Goal: Find specific page/section: Find specific page/section

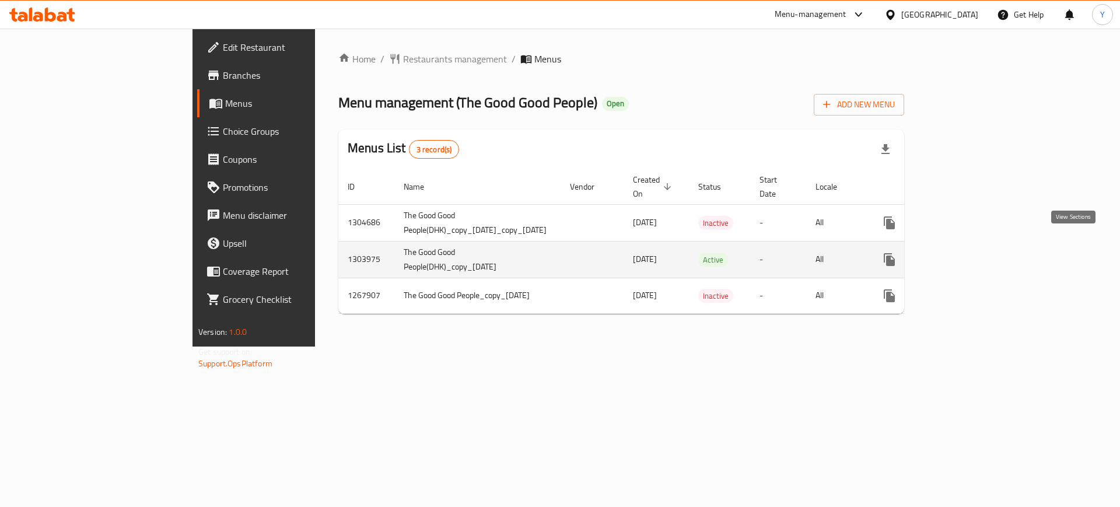
click at [981, 253] on icon "enhanced table" at bounding box center [974, 260] width 14 height 14
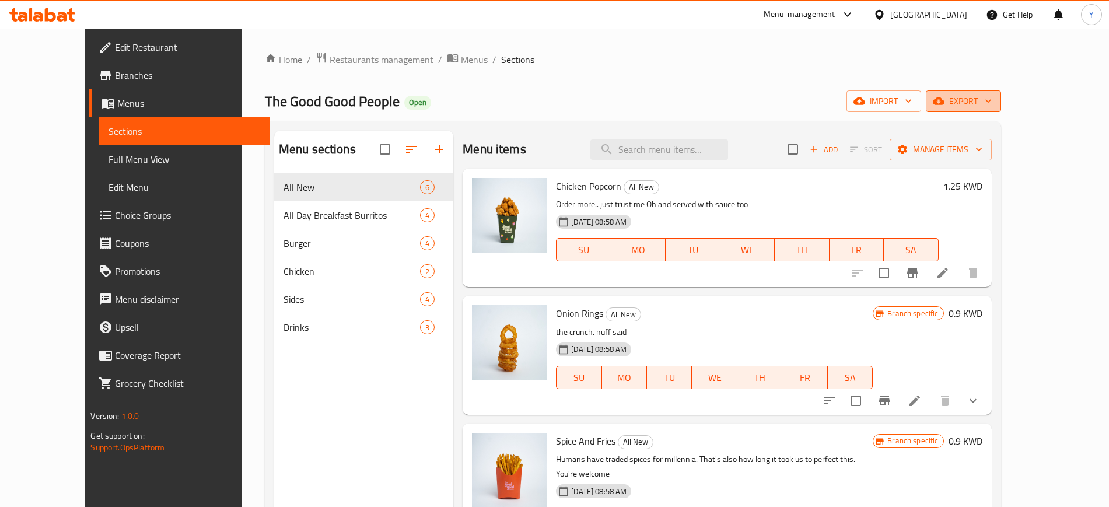
click at [994, 101] on icon "button" at bounding box center [989, 101] width 12 height 12
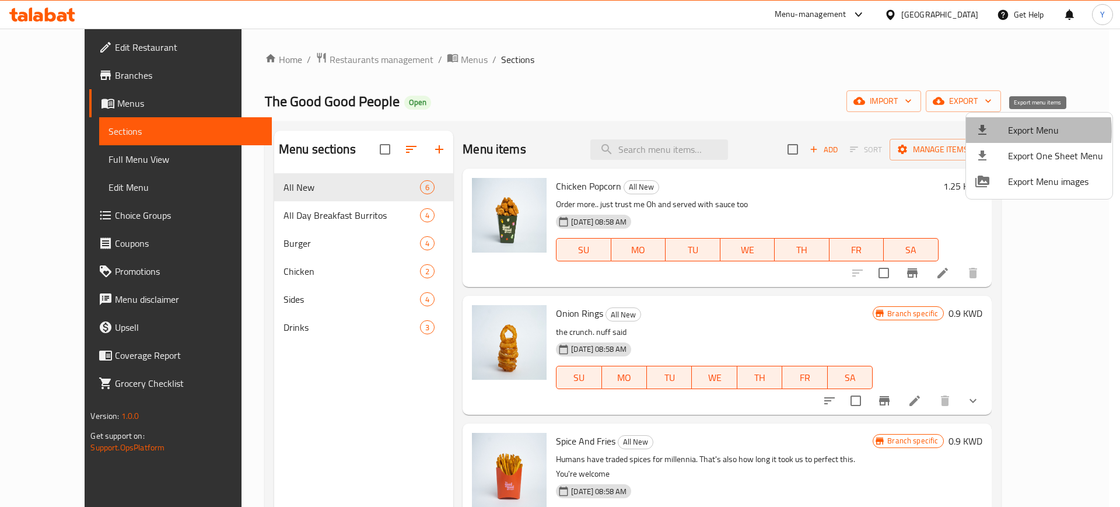
click at [1003, 131] on div at bounding box center [992, 130] width 33 height 14
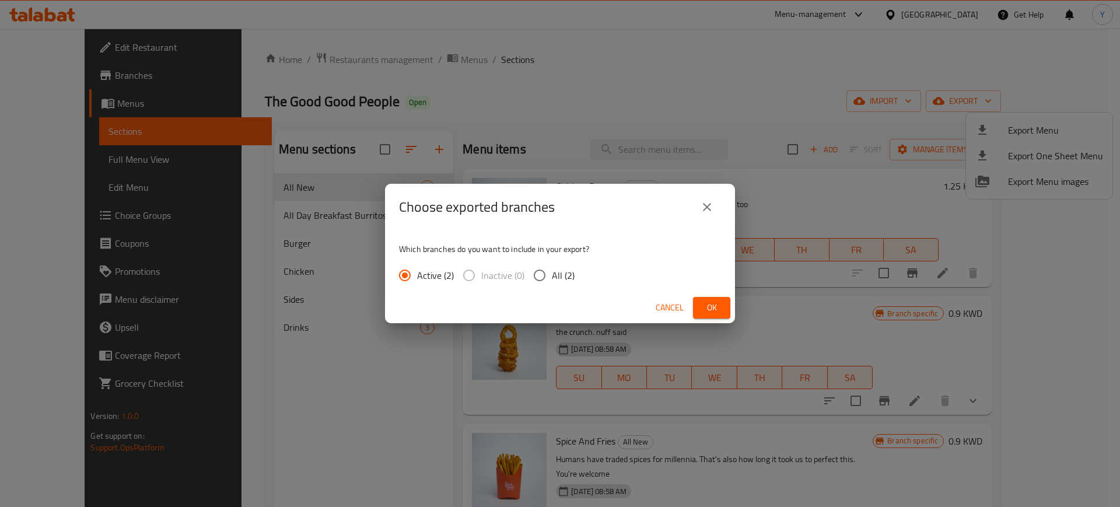
click at [1003, 131] on div "Choose exported branches Which branches do you want to include in your export? …" at bounding box center [560, 253] width 1120 height 507
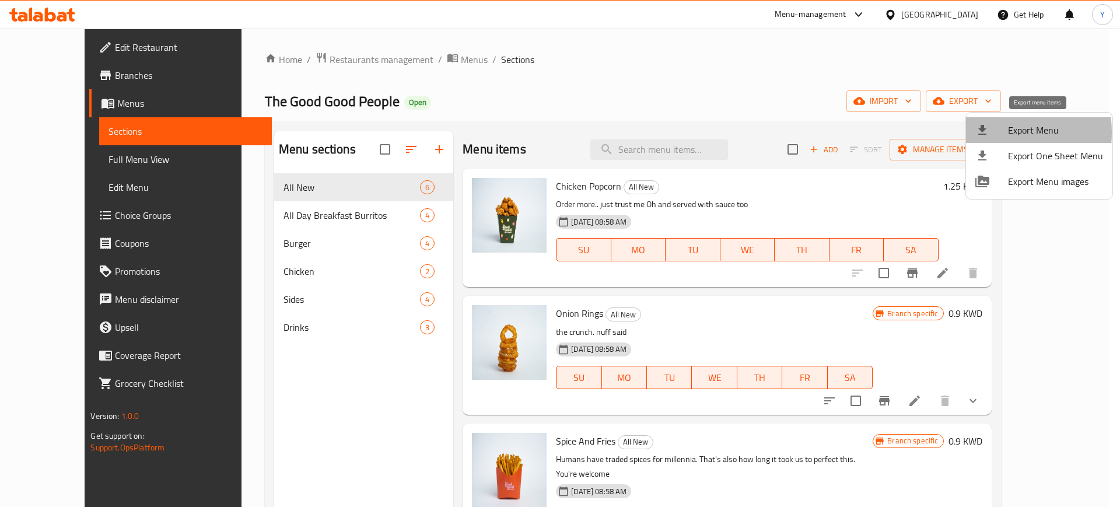
click at [990, 132] on div at bounding box center [992, 130] width 33 height 14
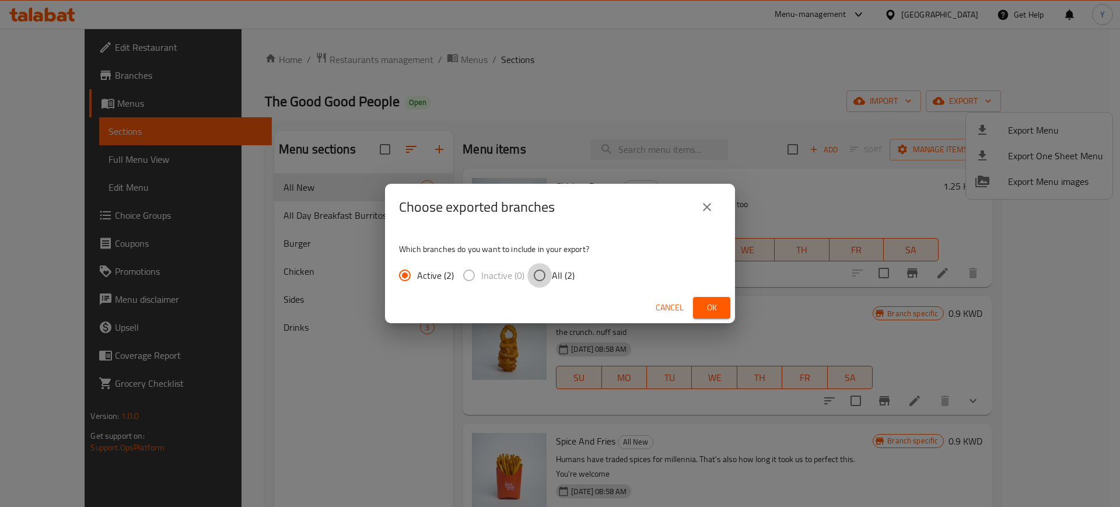
click at [551, 277] on input "All (2)" at bounding box center [540, 275] width 25 height 25
radio input "true"
click at [705, 301] on span "Ok" at bounding box center [712, 308] width 19 height 15
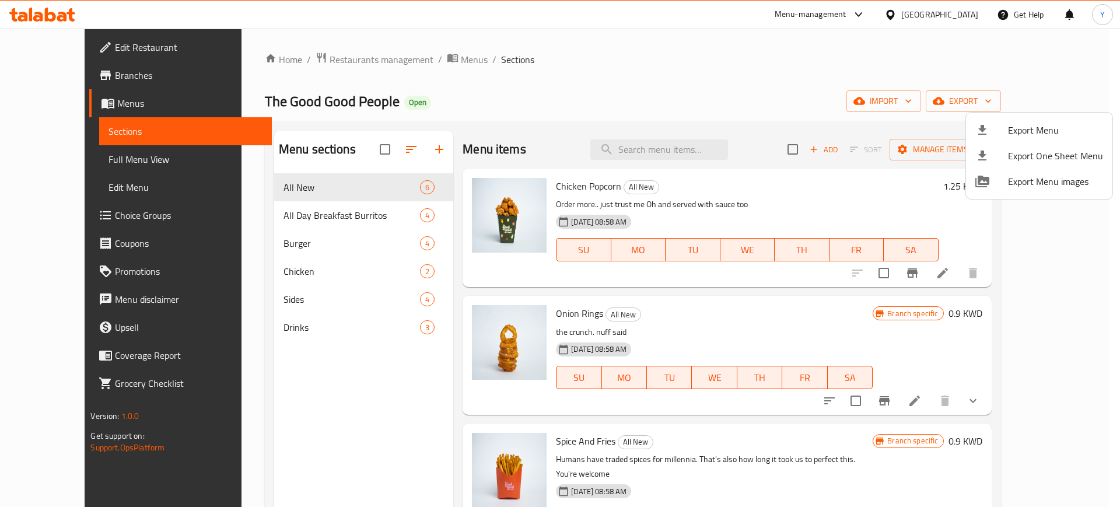
click at [338, 211] on div at bounding box center [560, 253] width 1120 height 507
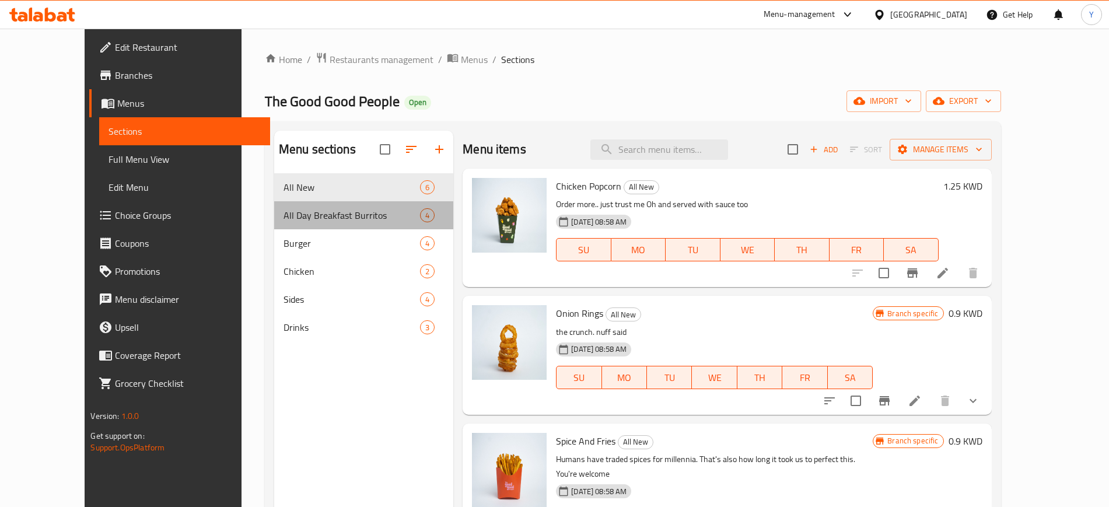
click at [357, 204] on div "All Day Breakfast Burritos 4" at bounding box center [363, 215] width 179 height 28
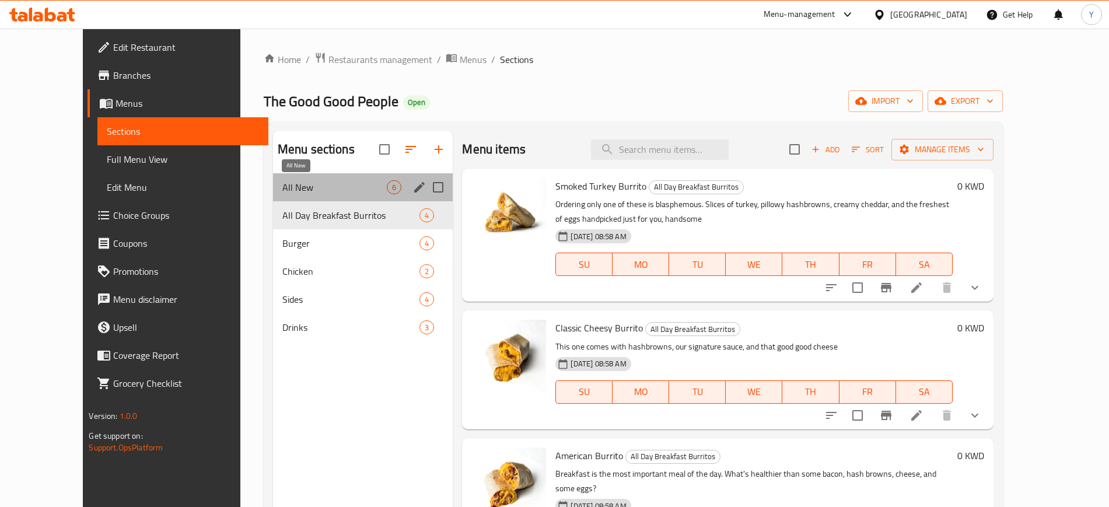
click at [361, 193] on span "All New" at bounding box center [334, 187] width 105 height 14
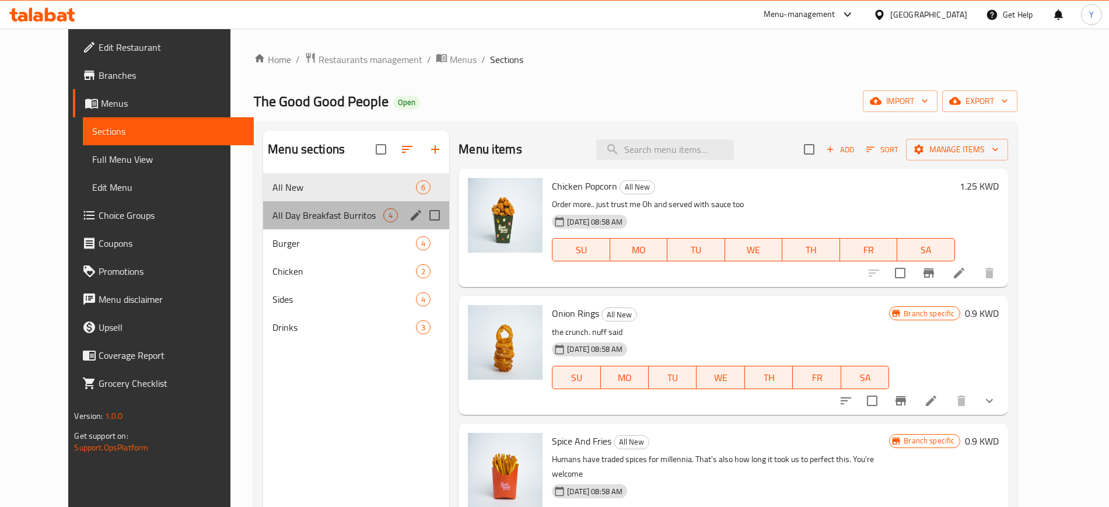
click at [365, 224] on div "All Day Breakfast Burritos 4" at bounding box center [356, 215] width 186 height 28
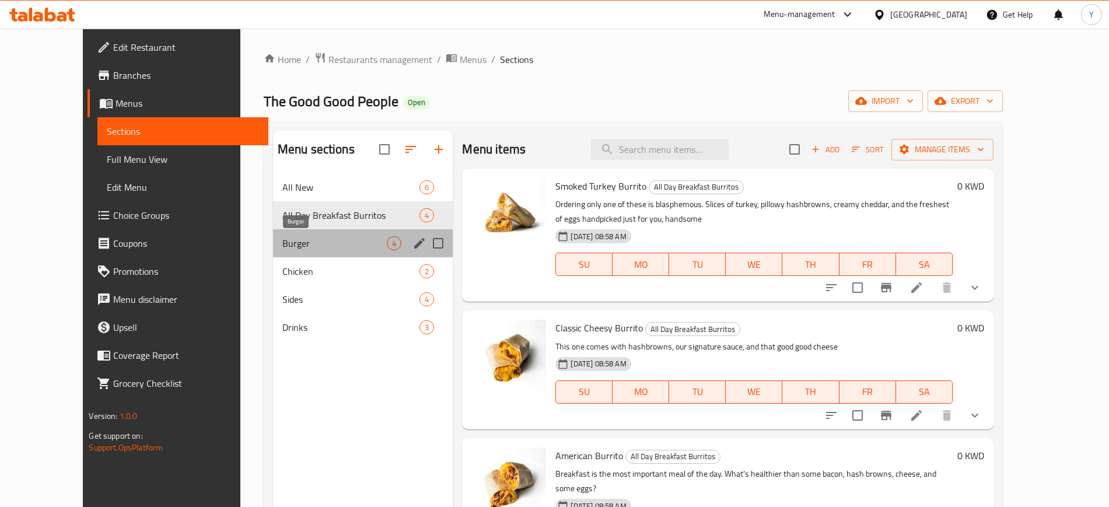
click at [364, 239] on span "Burger" at bounding box center [334, 243] width 105 height 14
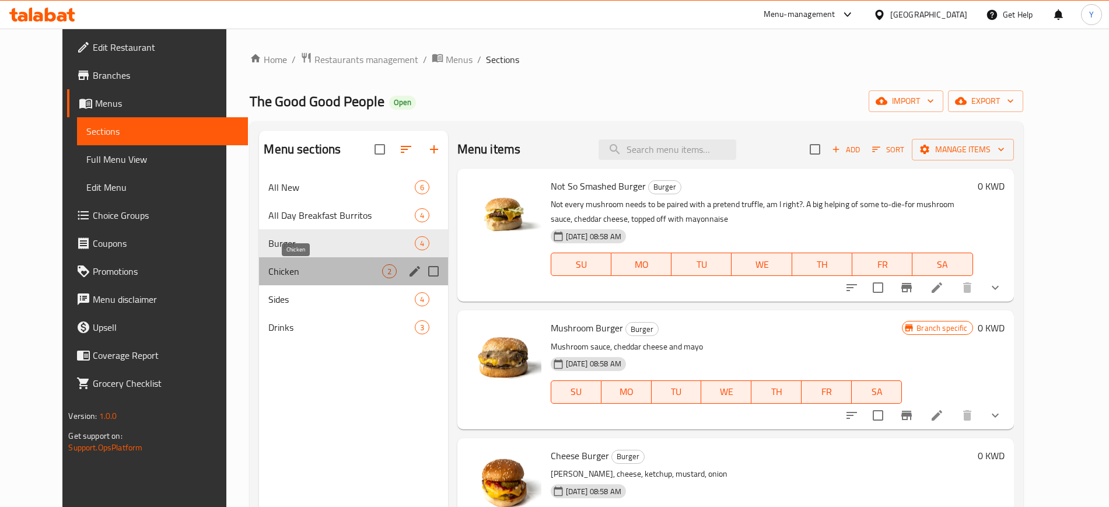
click at [351, 264] on span "Chicken" at bounding box center [324, 271] width 113 height 14
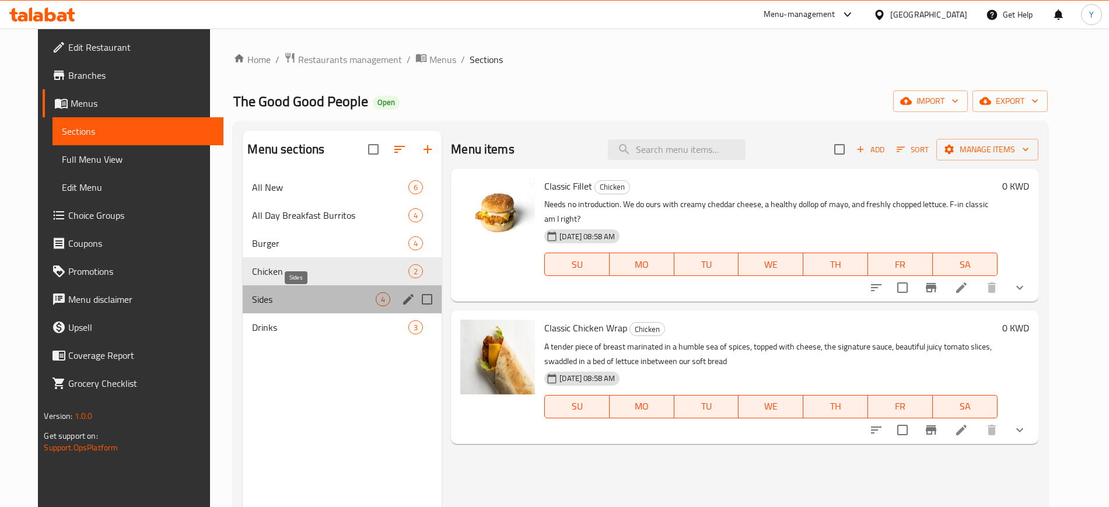
click at [337, 298] on span "Sides" at bounding box center [314, 299] width 124 height 14
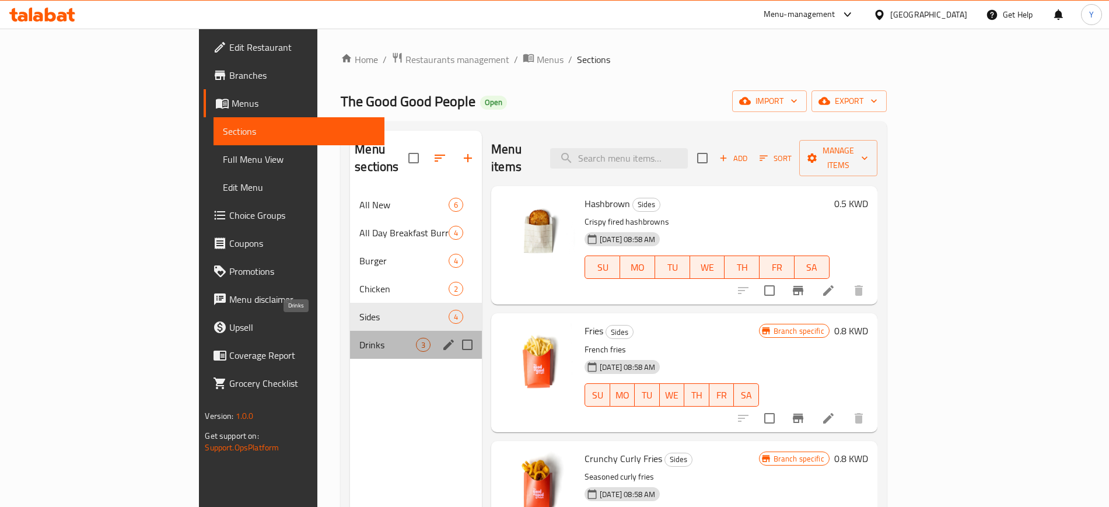
click at [359, 338] on span "Drinks" at bounding box center [387, 345] width 57 height 14
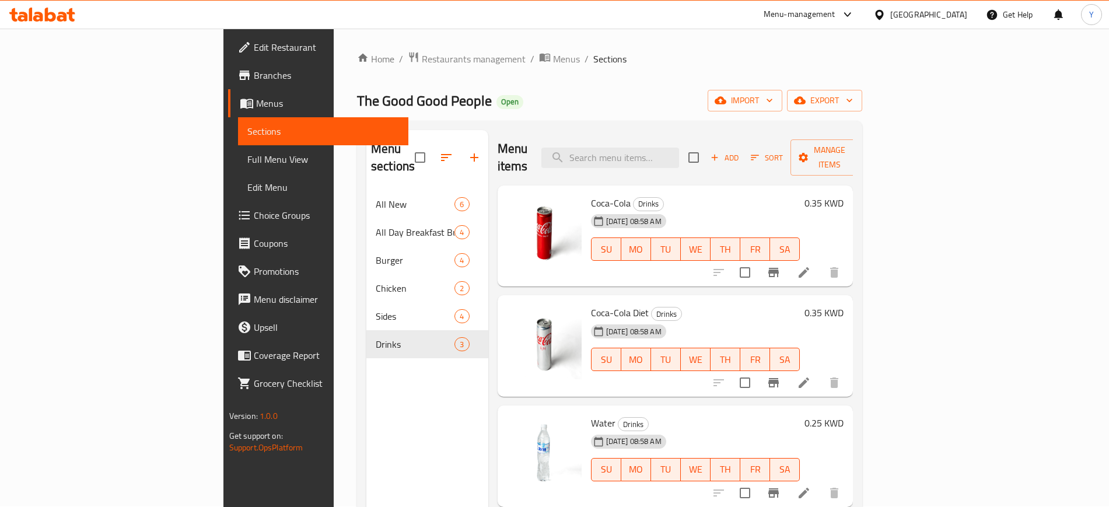
scroll to position [163, 0]
